Goal: Transaction & Acquisition: Obtain resource

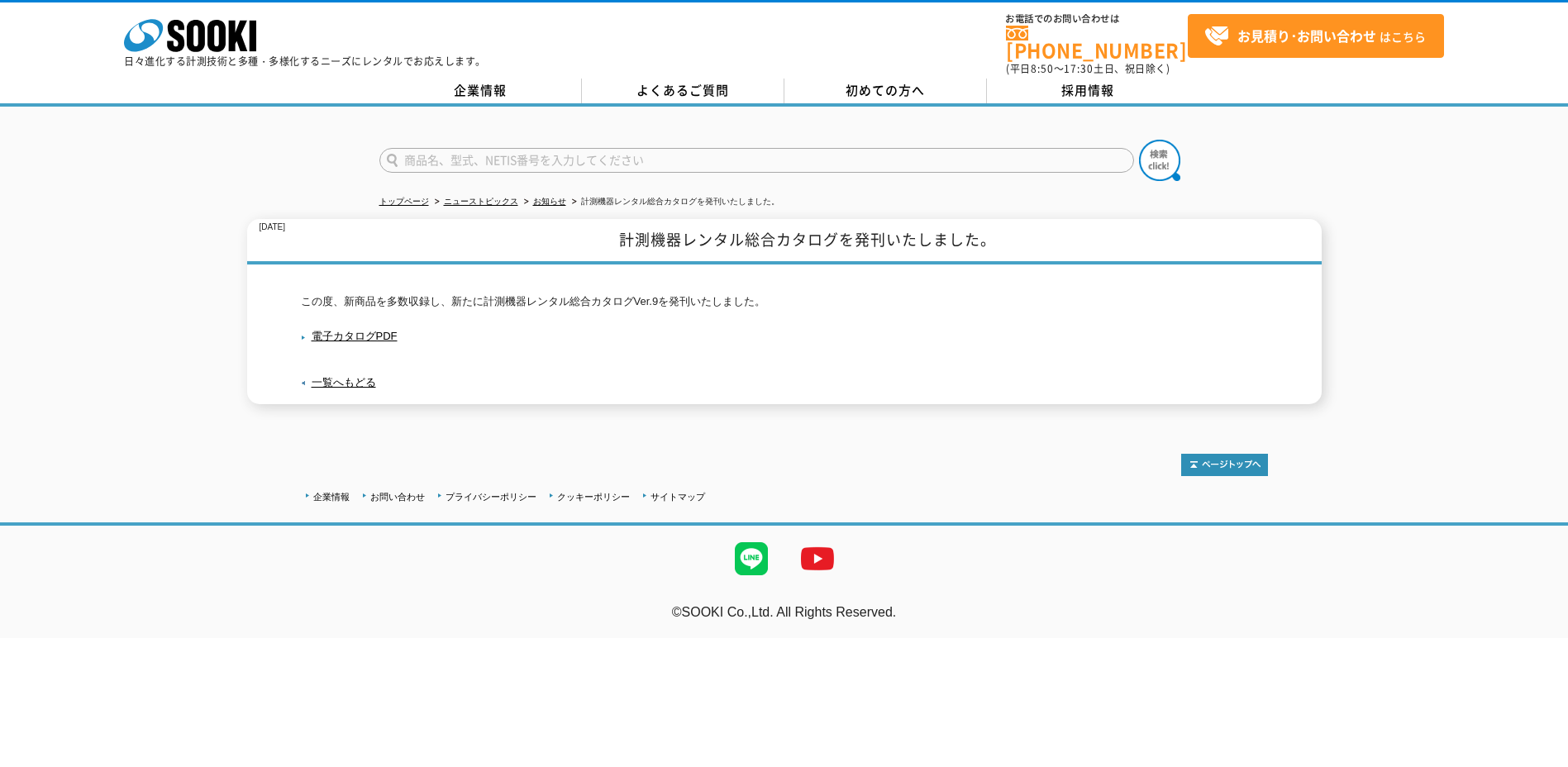
click at [472, 152] on input "text" at bounding box center [756, 160] width 754 height 25
type input "酸素モニター"
click at [1139, 140] on button at bounding box center [1159, 161] width 42 height 42
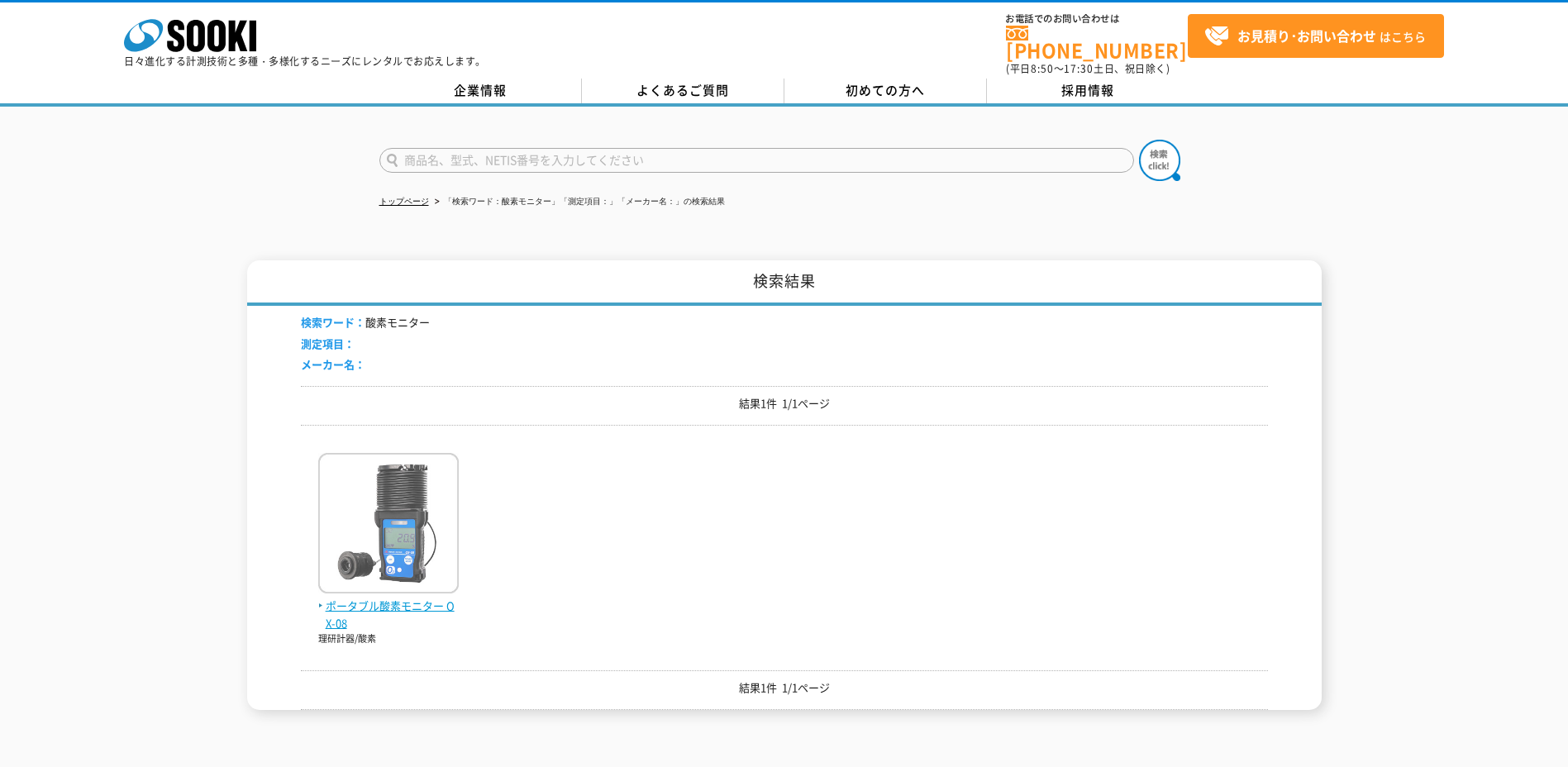
click at [375, 597] on span "ポータブル酸素モニター OX-08" at bounding box center [389, 615] width 141 height 35
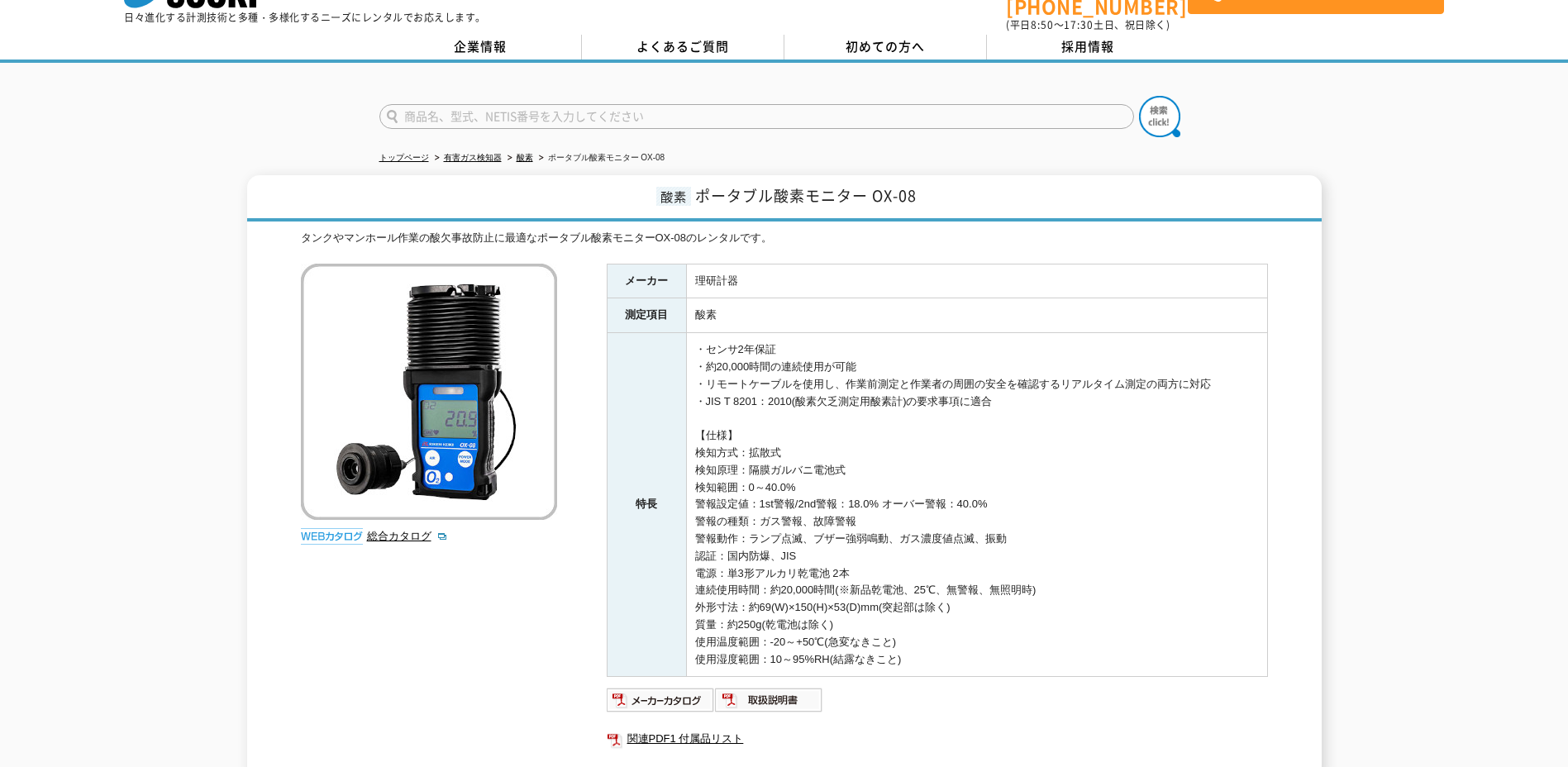
scroll to position [83, 0]
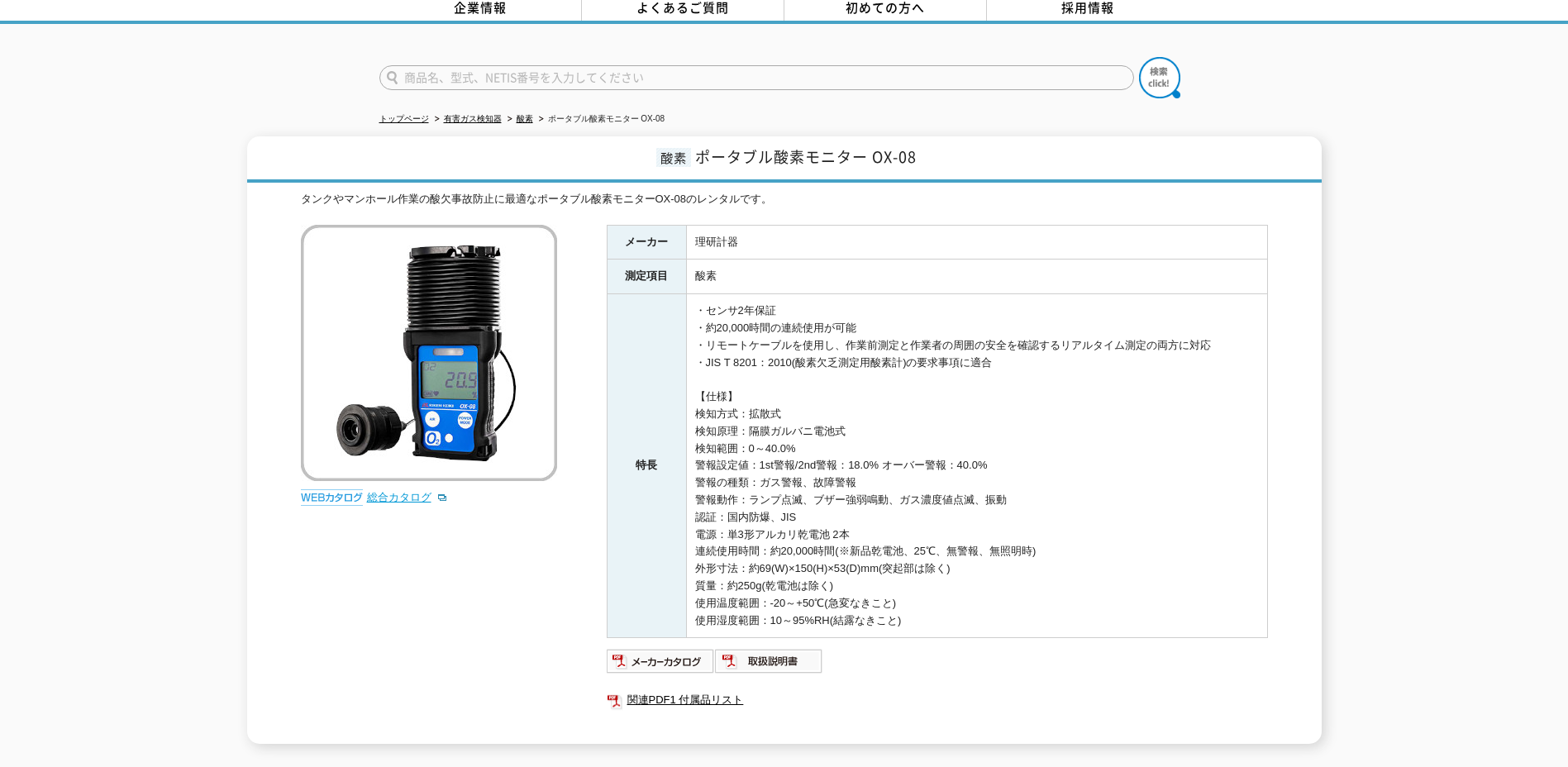
click at [402, 491] on link "総合カタログ" at bounding box center [407, 497] width 81 height 12
